Goal: Information Seeking & Learning: Compare options

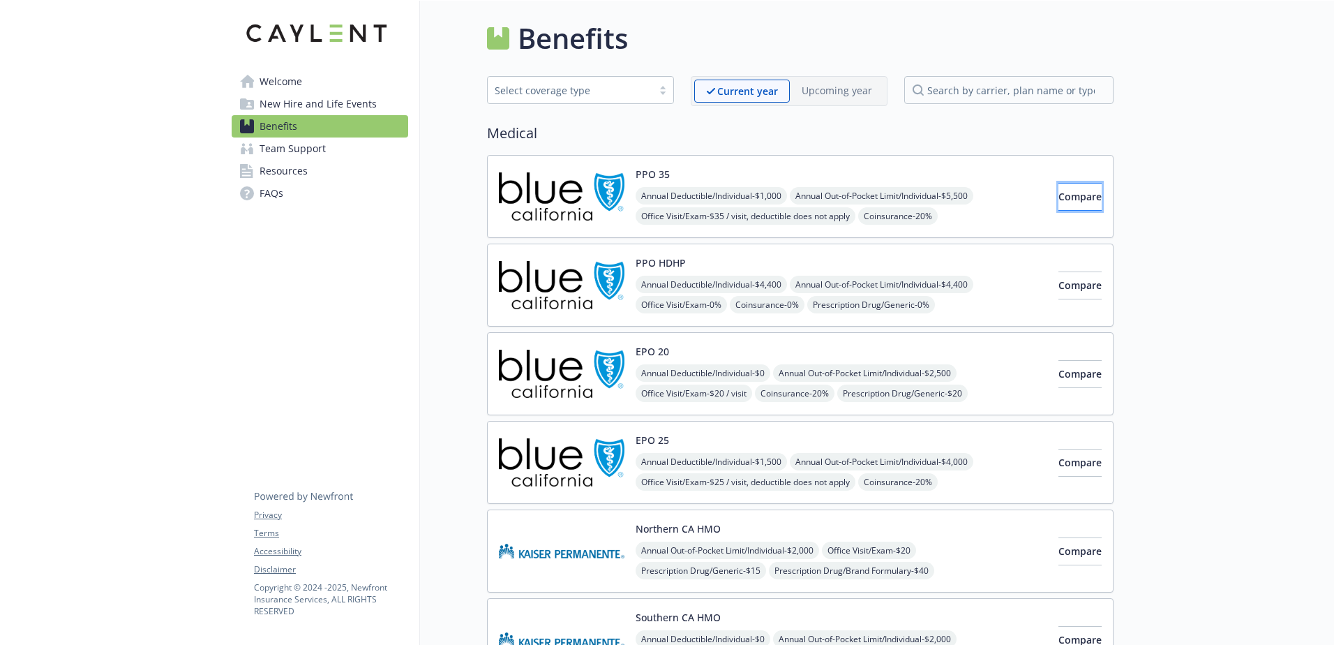
click at [1062, 209] on button "Compare" at bounding box center [1080, 197] width 43 height 28
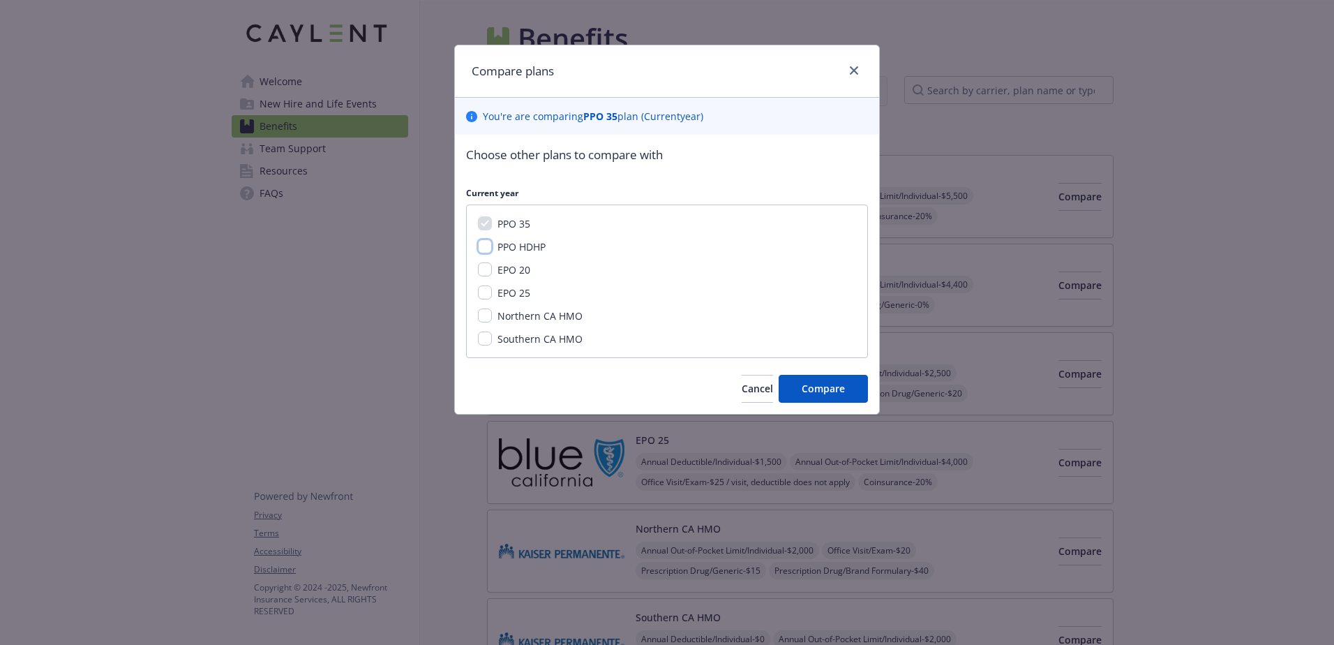
click at [490, 247] on input "PPO HDHP" at bounding box center [485, 246] width 14 height 14
checkbox input "true"
click at [821, 386] on span "Compare" at bounding box center [823, 388] width 43 height 13
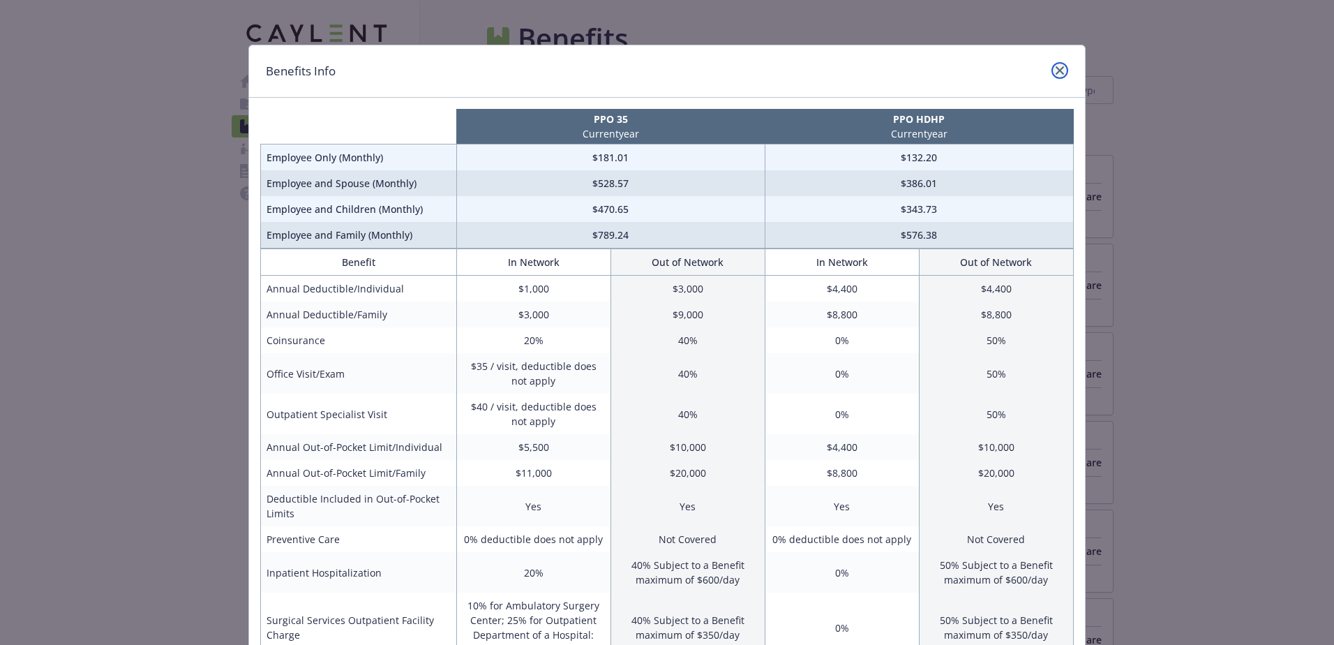
click at [1056, 69] on icon "close" at bounding box center [1060, 70] width 8 height 8
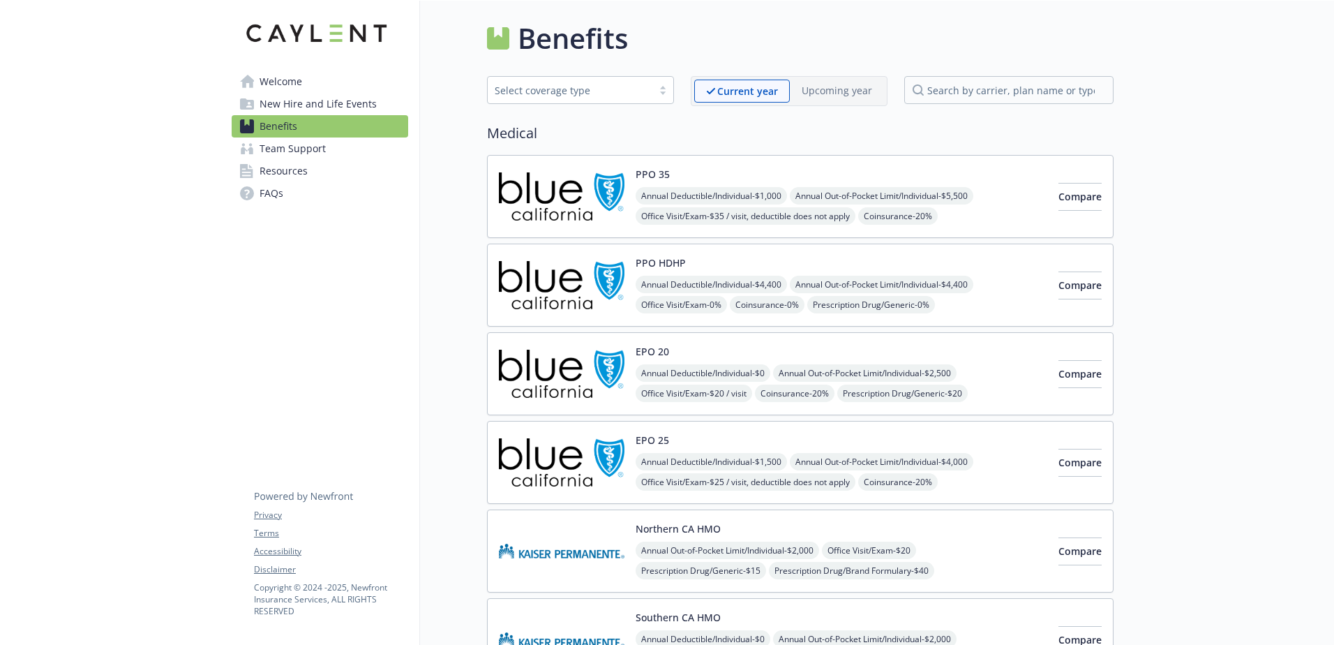
click at [322, 106] on span "New Hire and Life Events" at bounding box center [318, 104] width 117 height 22
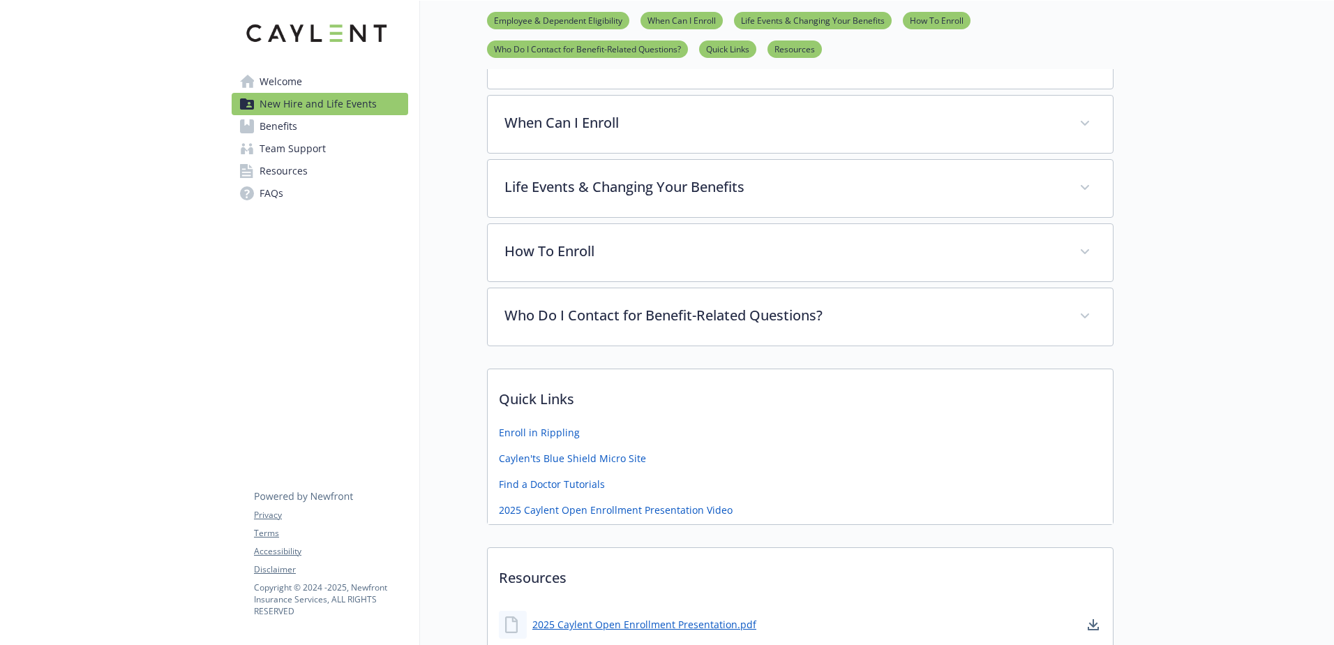
scroll to position [390, 0]
click at [298, 133] on link "Benefits" at bounding box center [320, 126] width 177 height 22
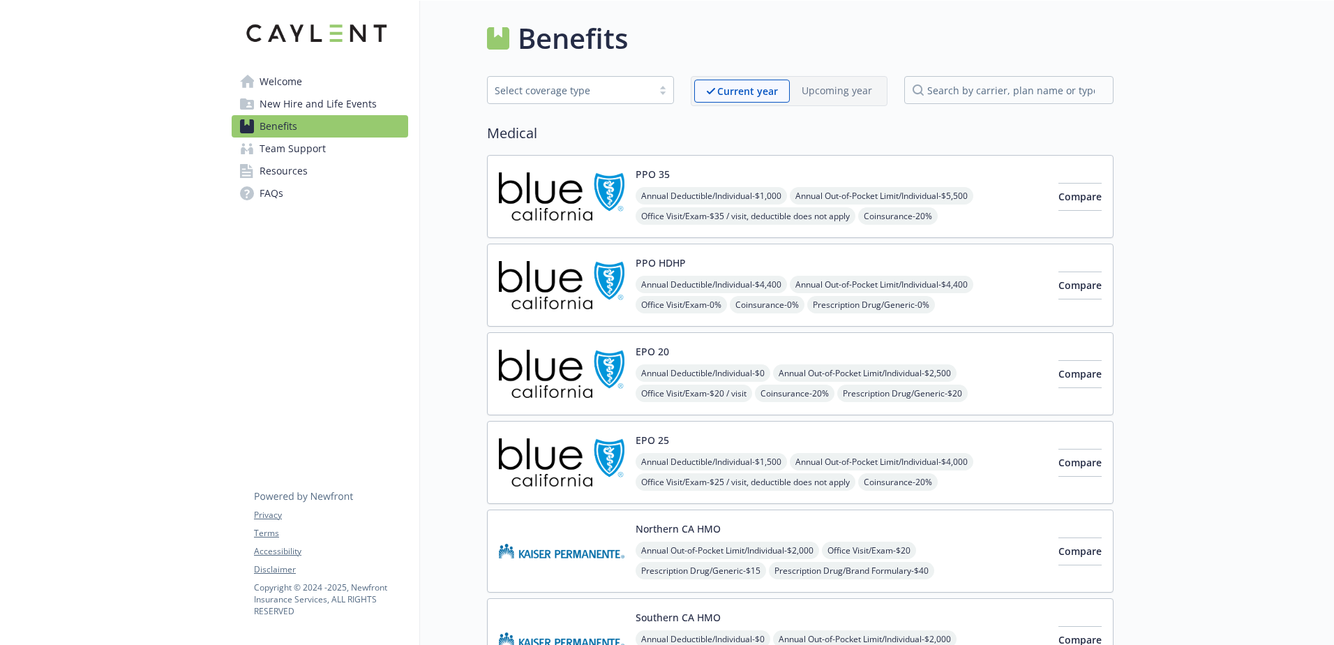
click at [643, 93] on div "Select coverage type" at bounding box center [570, 90] width 151 height 15
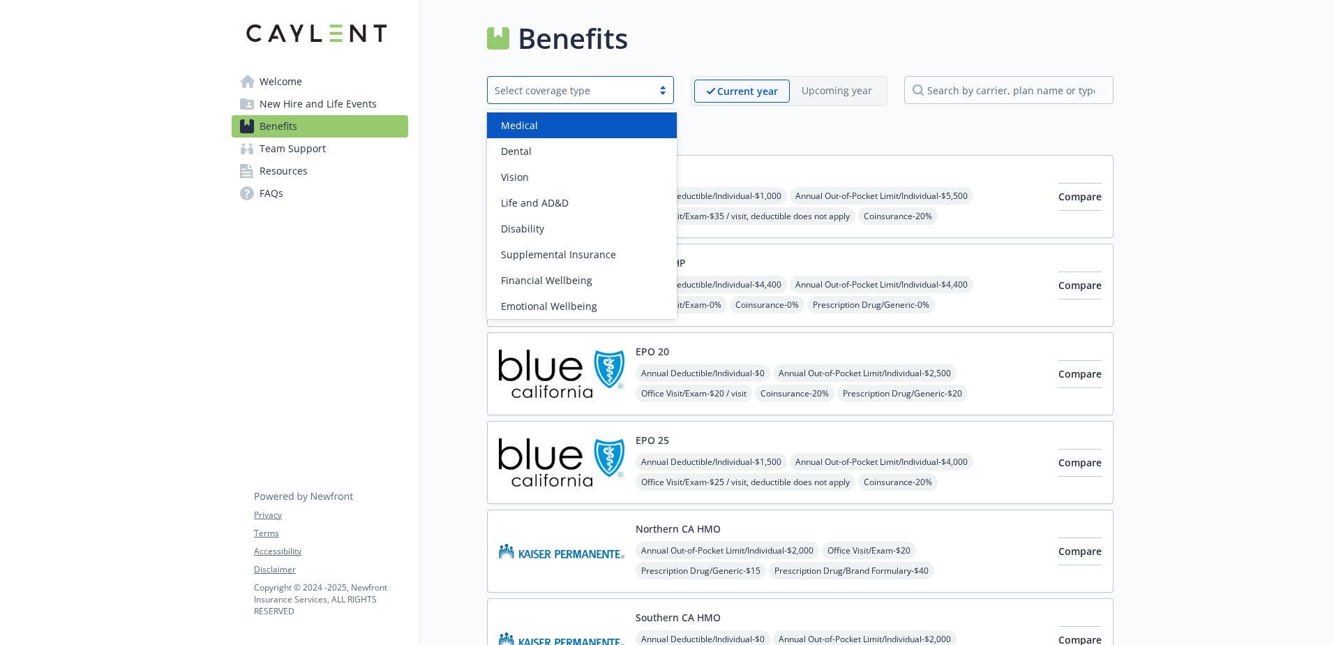
click at [641, 94] on div "Select coverage type" at bounding box center [570, 90] width 151 height 15
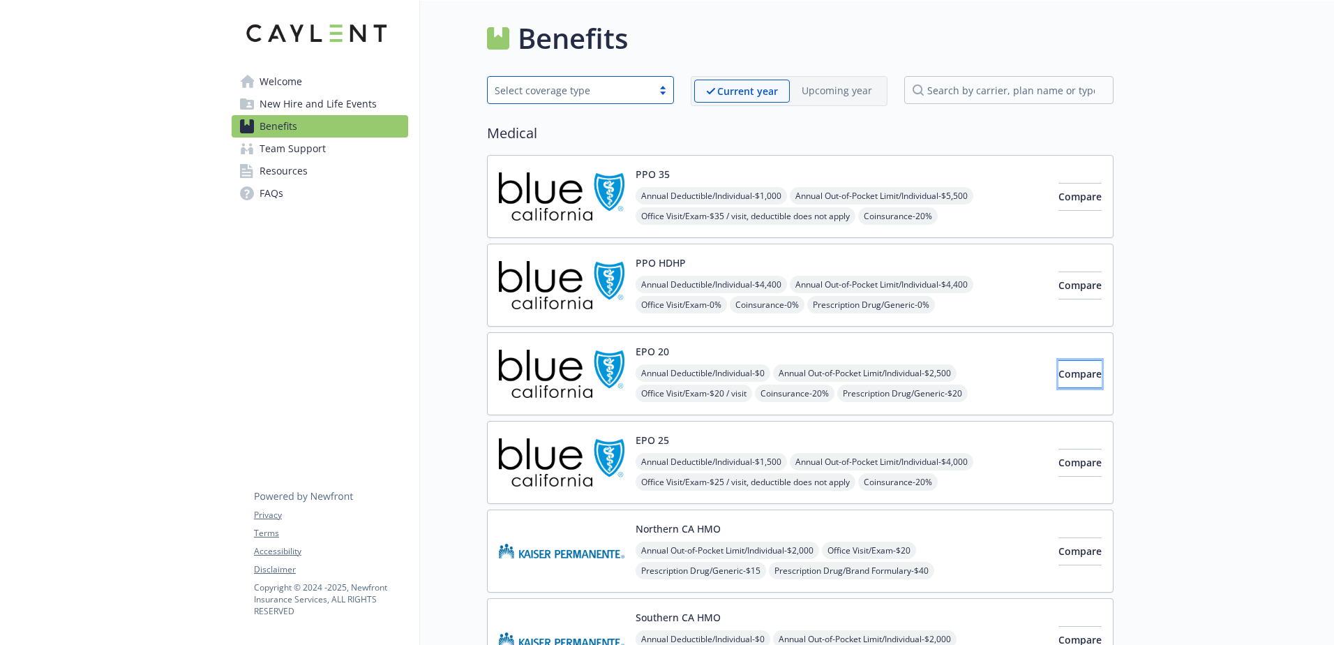
click at [1059, 375] on span "Compare" at bounding box center [1080, 373] width 43 height 13
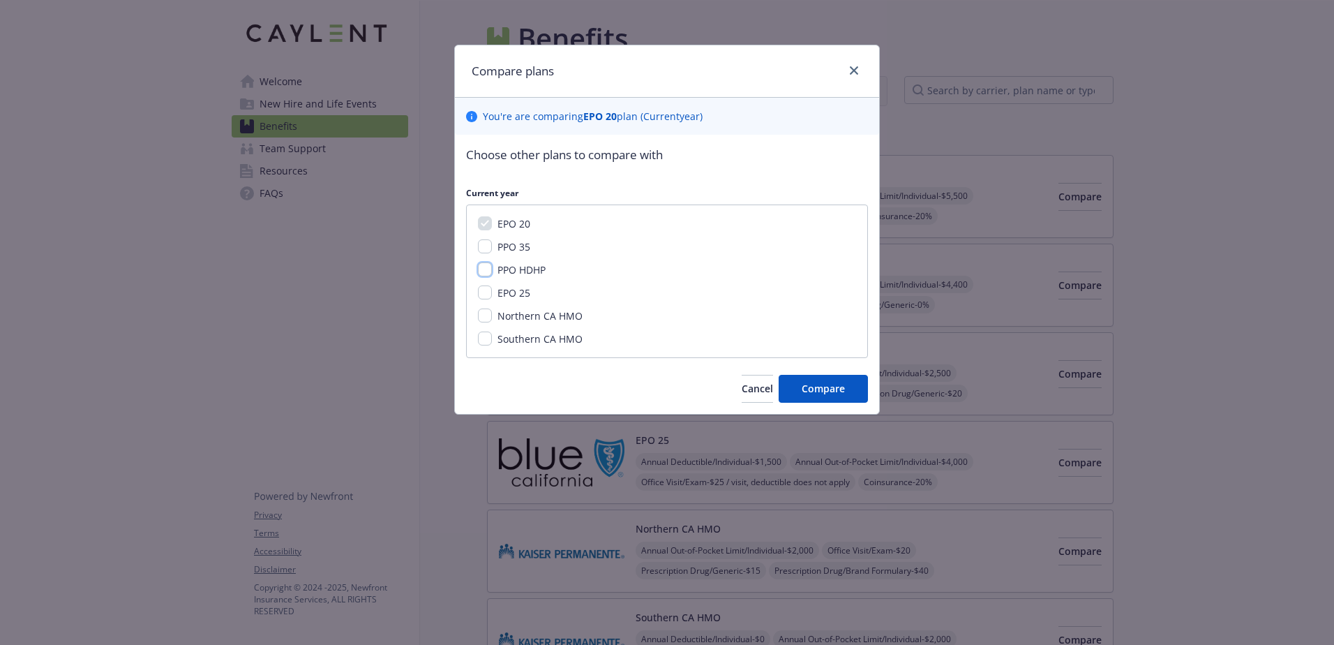
click at [489, 265] on input "PPO HDHP" at bounding box center [485, 269] width 14 height 14
checkbox input "true"
click at [831, 390] on span "Compare" at bounding box center [823, 388] width 43 height 13
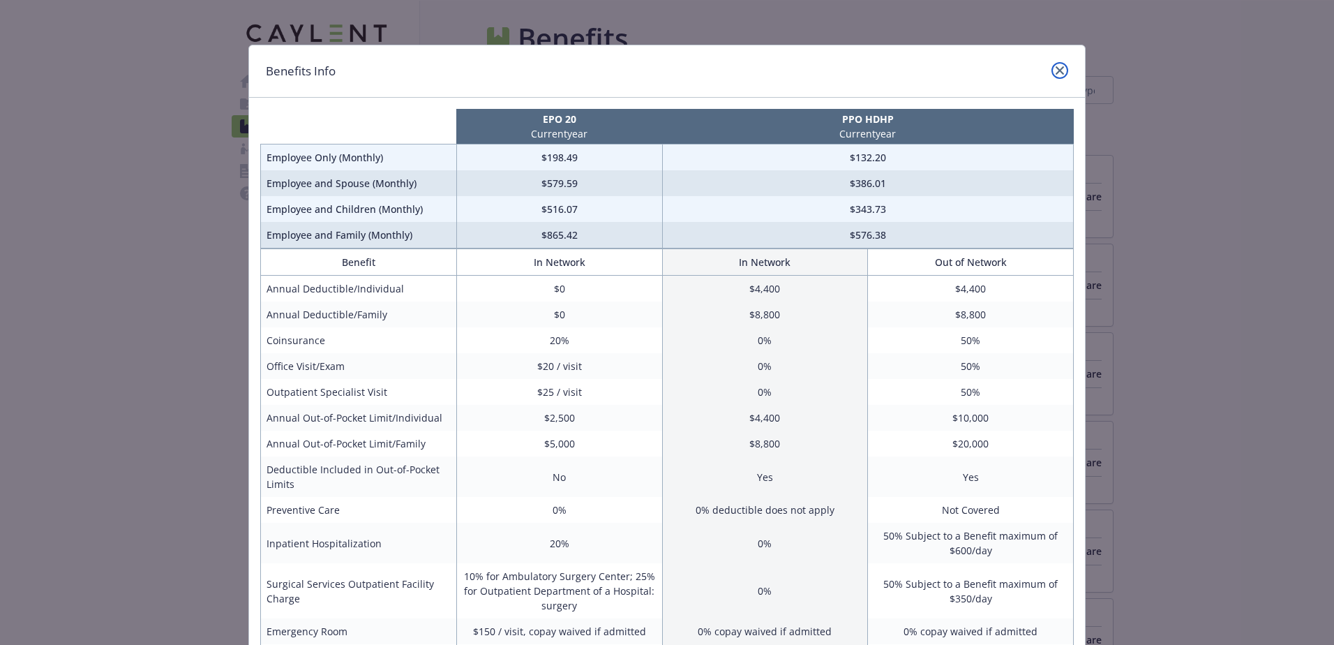
click at [1061, 70] on link "close" at bounding box center [1060, 70] width 17 height 17
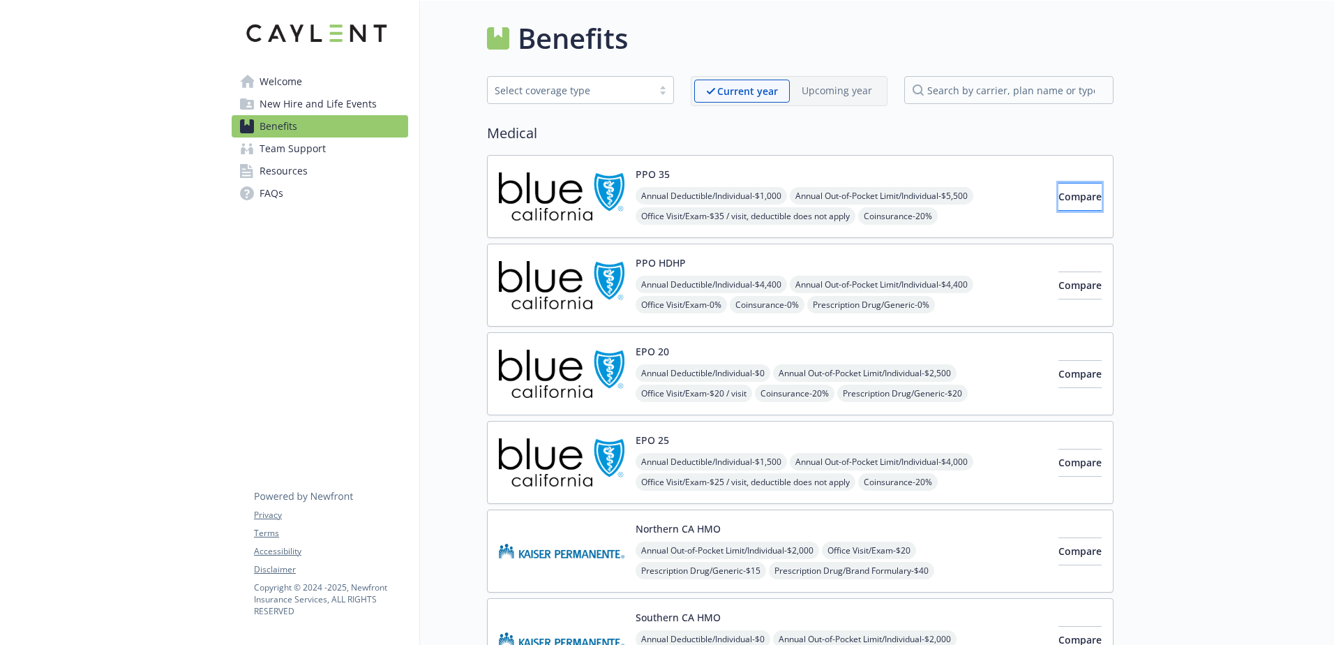
click at [1059, 203] on button "Compare" at bounding box center [1080, 197] width 43 height 28
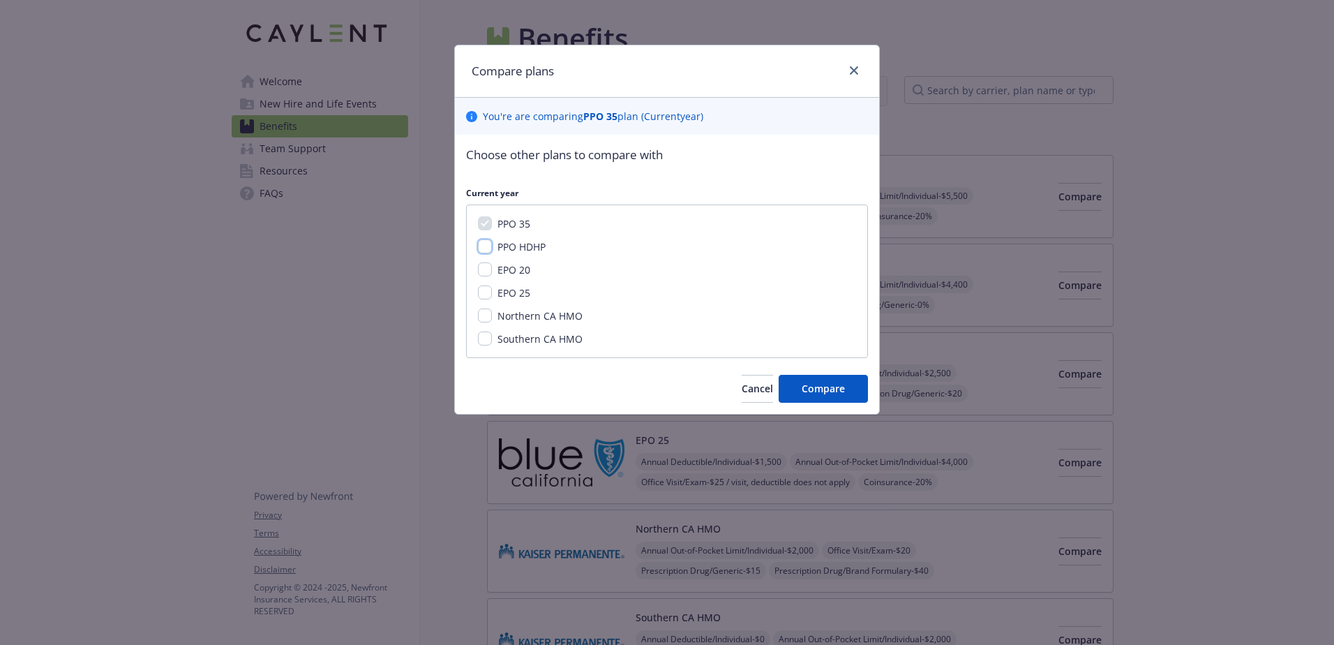
click at [486, 243] on input "PPO HDHP" at bounding box center [485, 246] width 14 height 14
checkbox input "true"
click at [485, 270] on input "EPO 20" at bounding box center [485, 269] width 14 height 14
checkbox input "true"
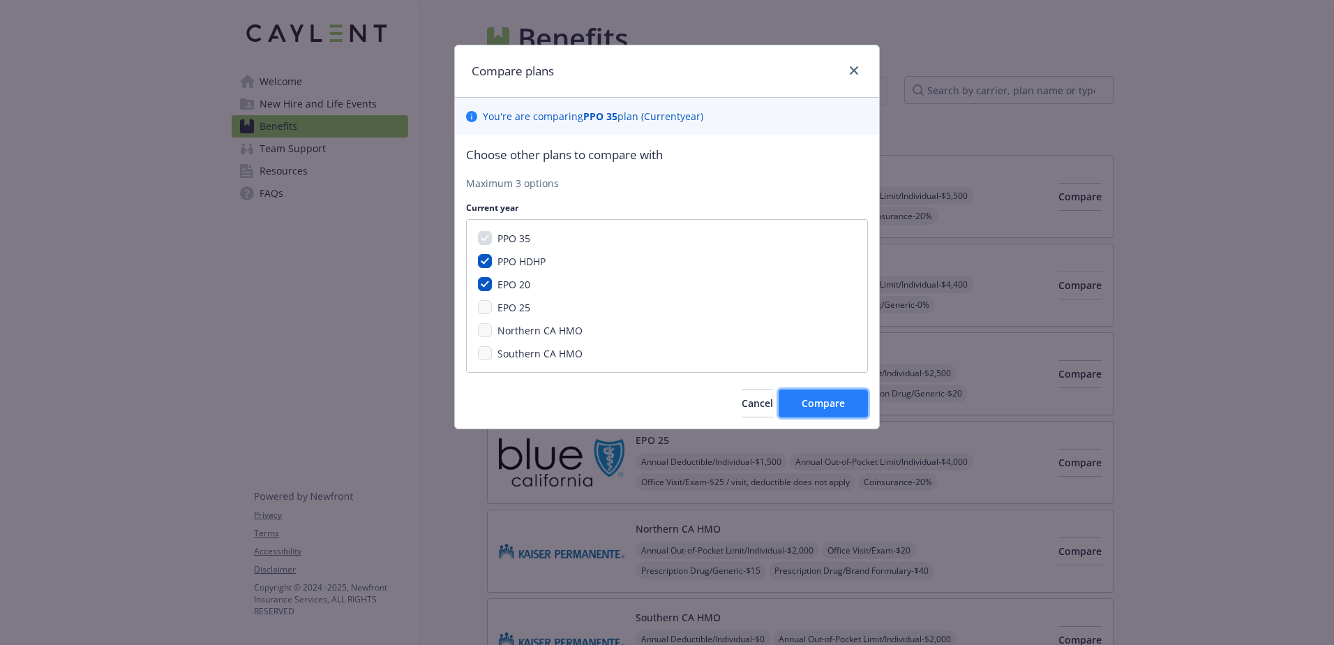
click at [808, 407] on span "Compare" at bounding box center [823, 402] width 43 height 13
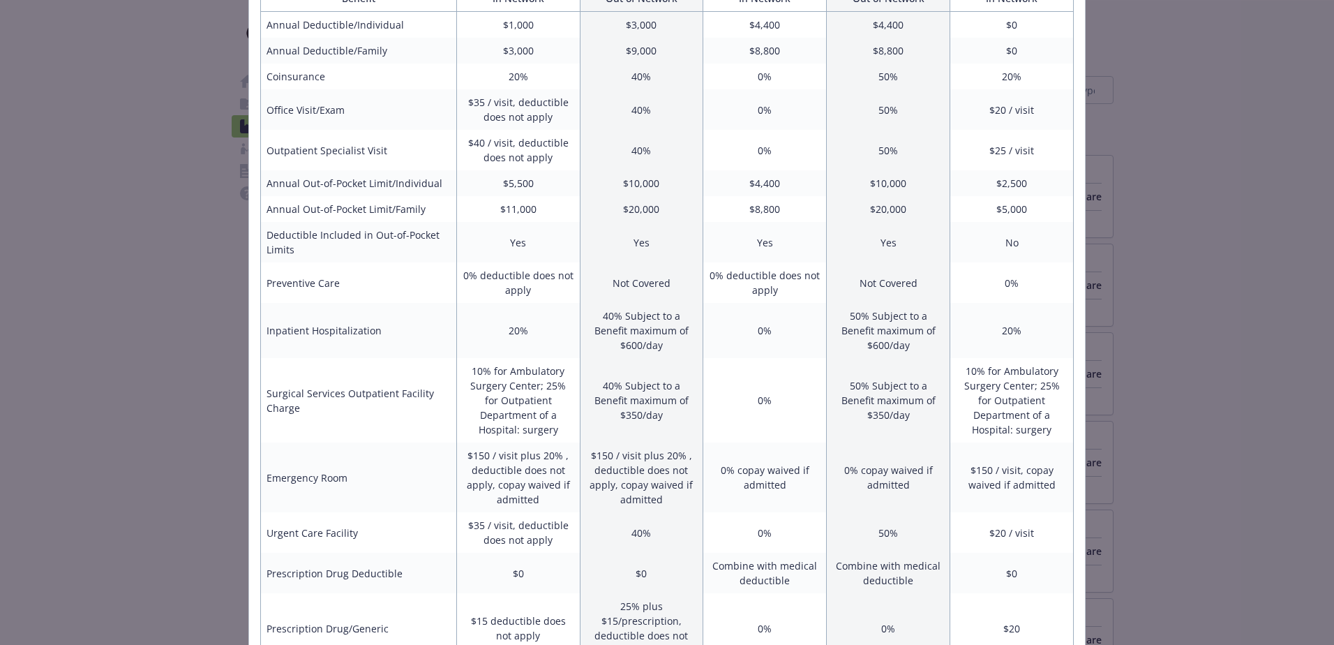
scroll to position [263, 0]
